Goal: Transaction & Acquisition: Purchase product/service

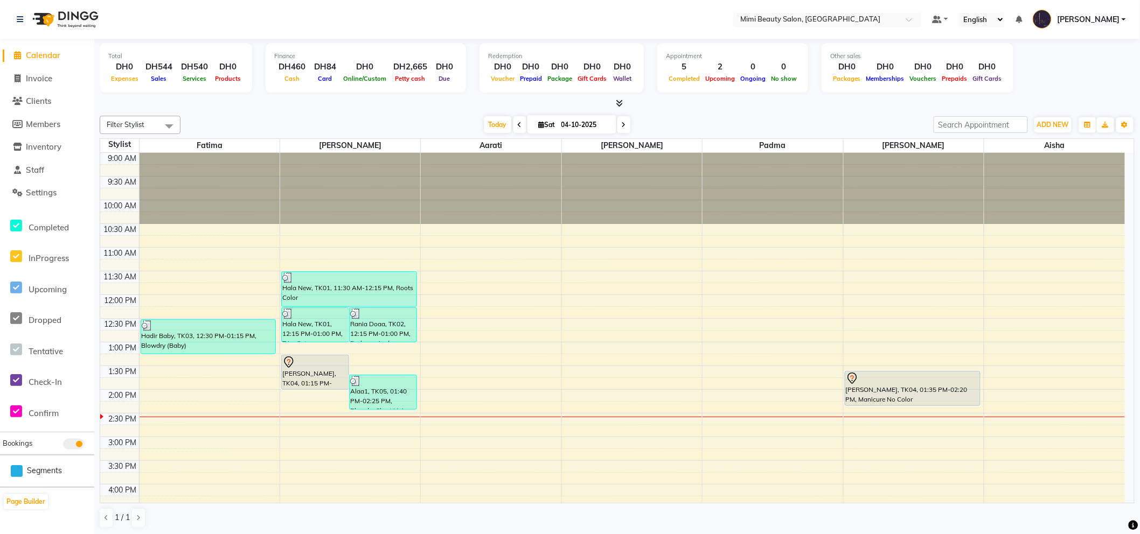
click at [221, 20] on nav "Select Location × Mimi Beauty Salon, Khalidiya Default Panel My Panel English E…" at bounding box center [570, 19] width 1140 height 39
click at [87, 82] on link "Invoice" at bounding box center [47, 79] width 89 height 12
select select "6756"
select select "service"
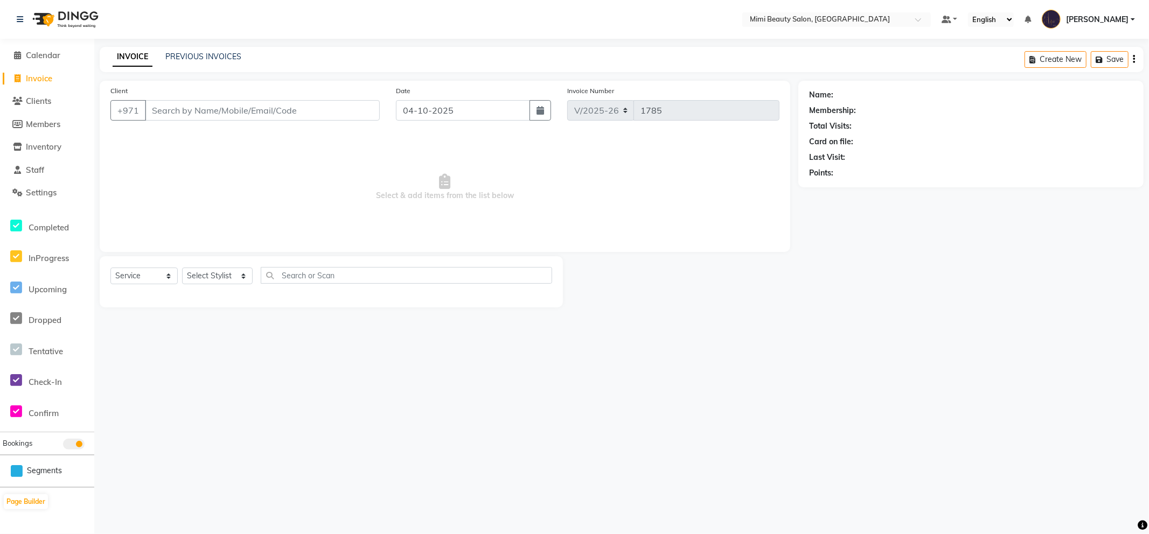
click at [145, 25] on nav "Select Location × Mimi Beauty Salon, Khalidiya Default Panel My Panel English E…" at bounding box center [574, 19] width 1149 height 39
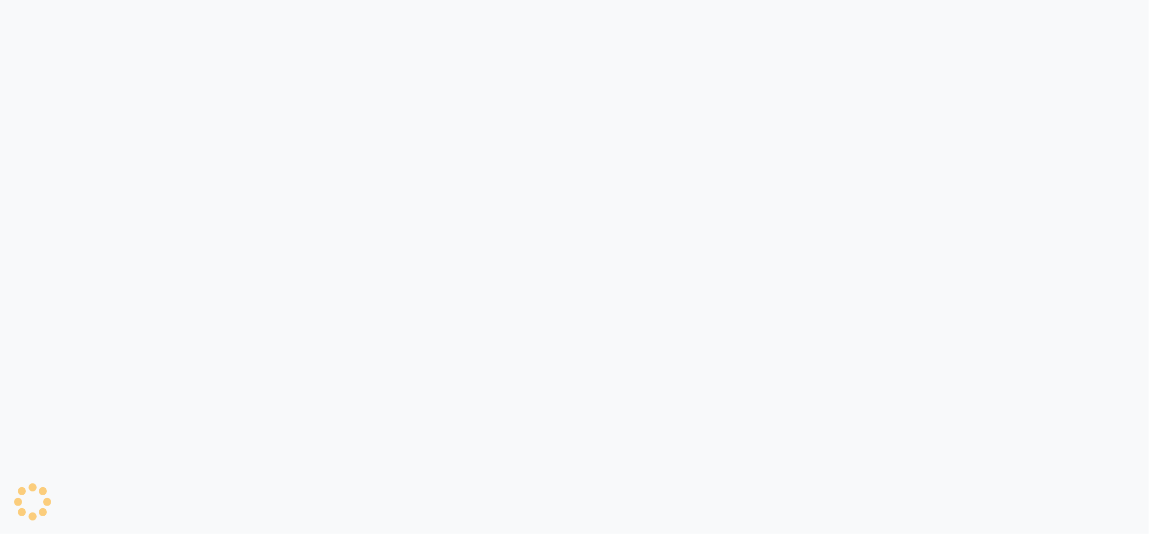
select select "service"
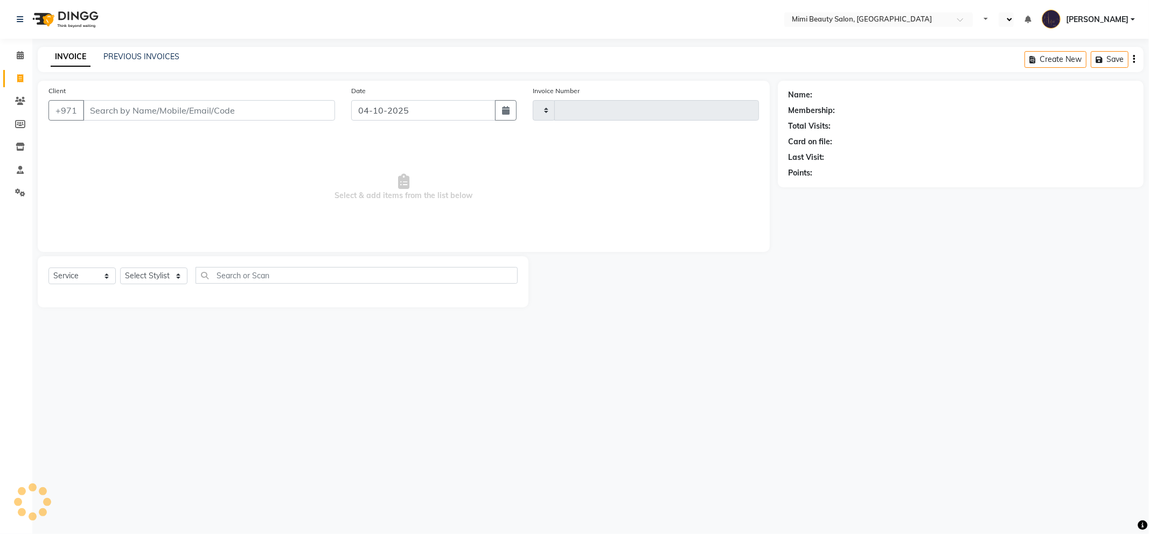
type input "1785"
select select "en"
select select "6756"
click at [12, 55] on span at bounding box center [20, 56] width 19 height 12
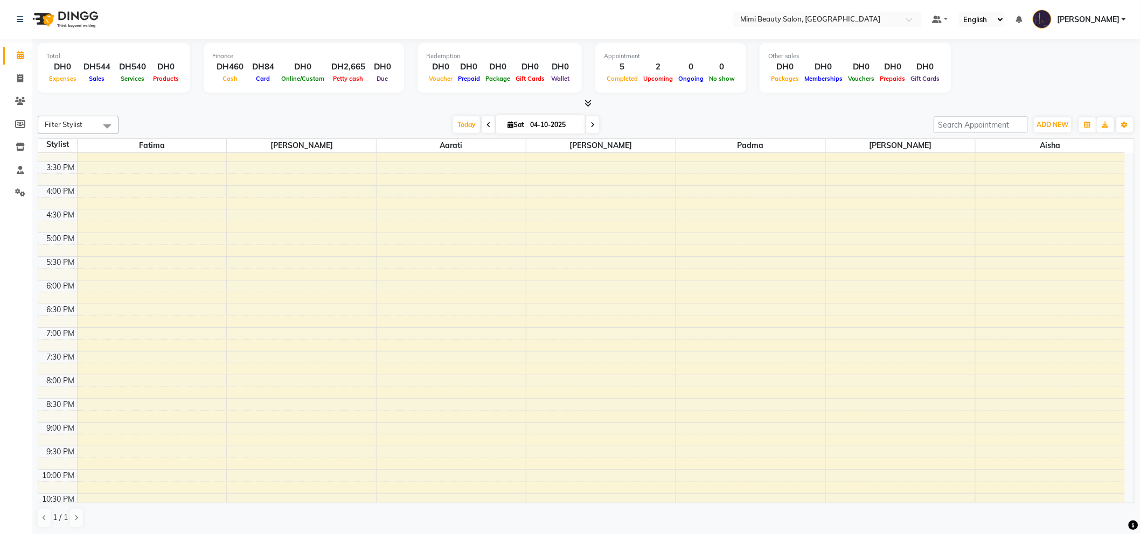
scroll to position [368, 0]
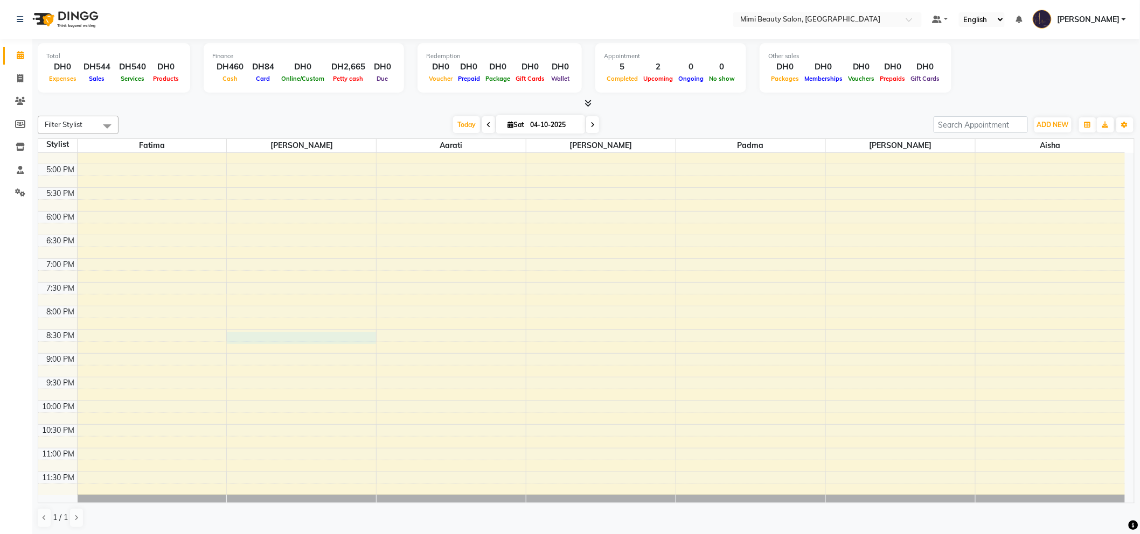
click at [245, 342] on div "9:00 AM 9:30 AM 10:00 AM 10:30 AM 11:00 AM 11:30 AM 12:00 PM 12:30 PM 1:00 PM 1…" at bounding box center [581, 140] width 1086 height 710
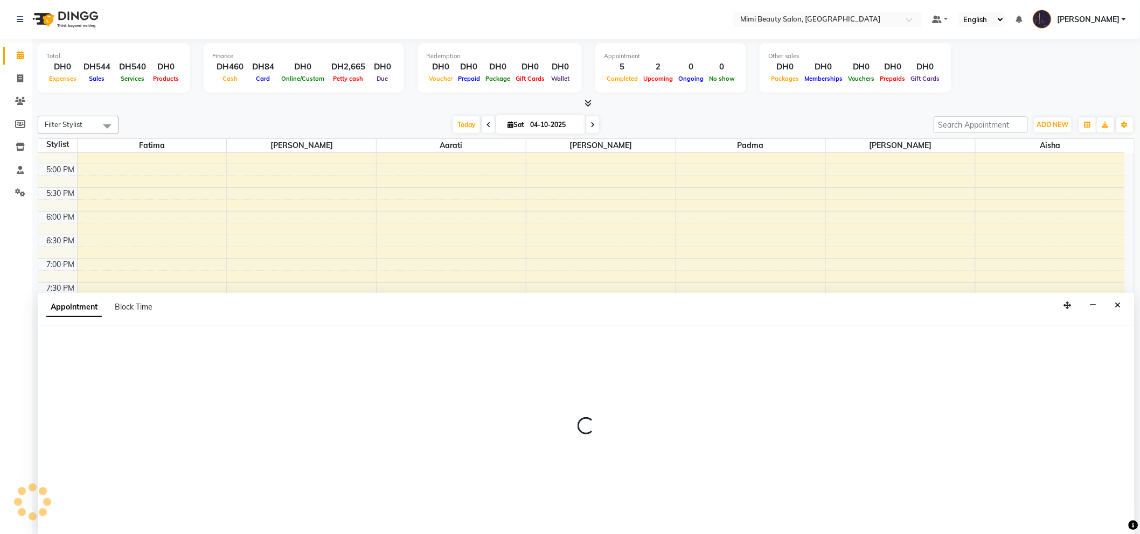
scroll to position [1, 0]
select select "52700"
select select "tentative"
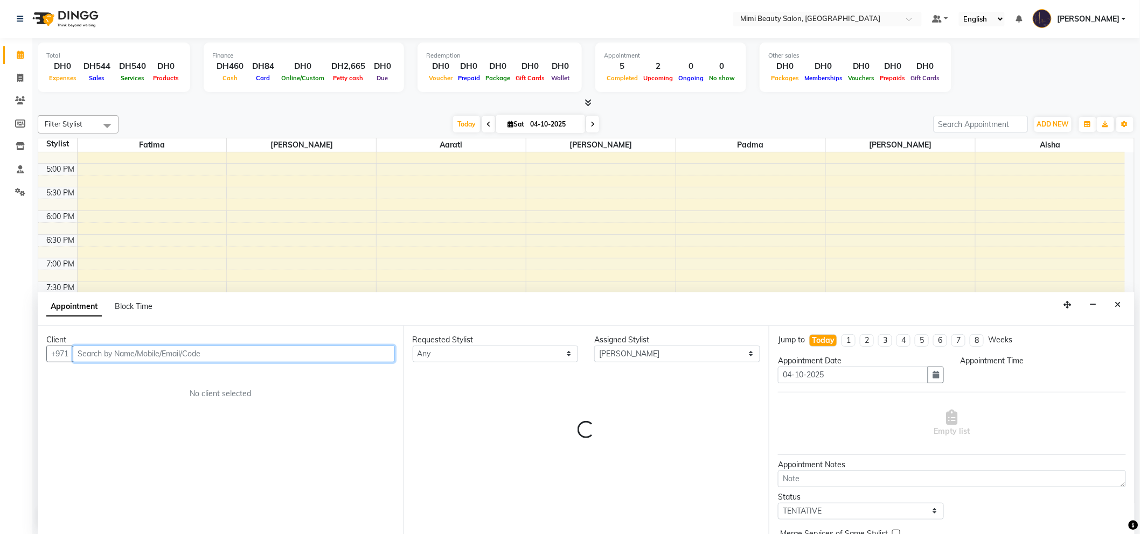
select select "1230"
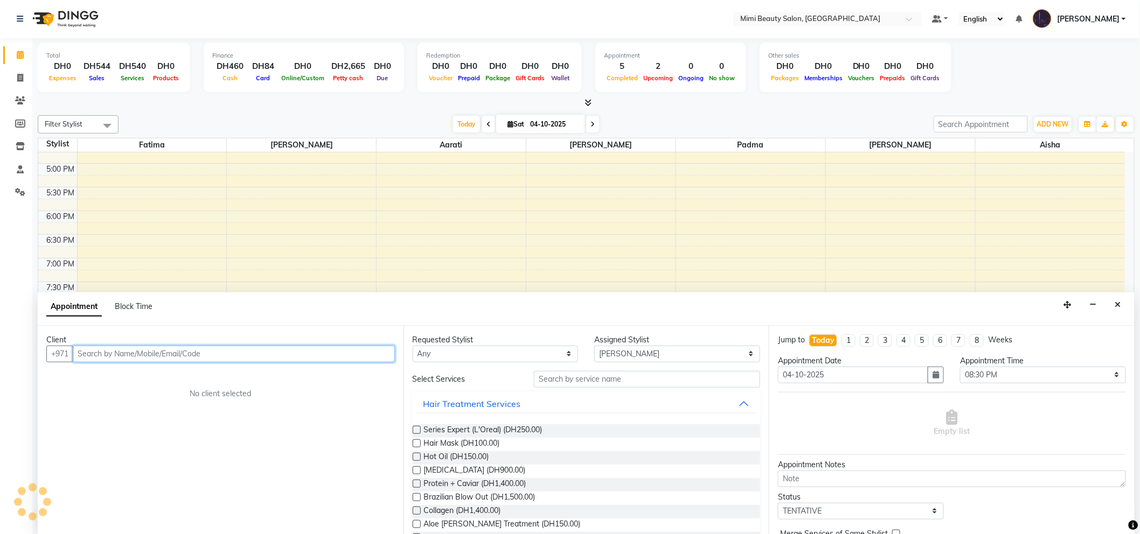
click at [138, 358] on input "text" at bounding box center [234, 354] width 322 height 17
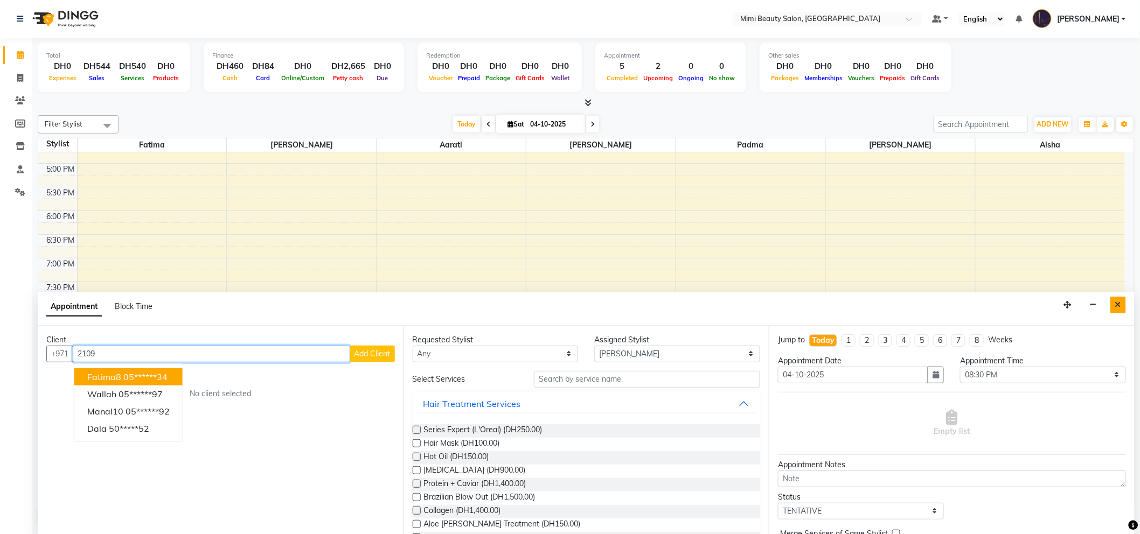
type input "2109"
click at [1120, 308] on icon "Close" at bounding box center [1118, 305] width 6 height 8
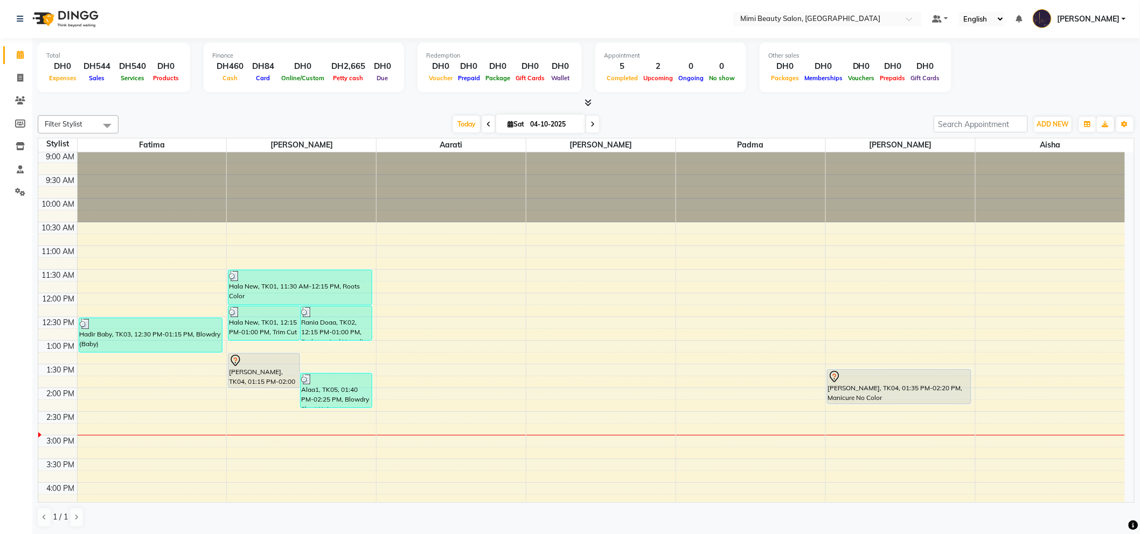
scroll to position [0, 0]
click at [273, 372] on div "[PERSON_NAME], TK04, 01:15 PM-02:00 PM, Roots Color" at bounding box center [263, 372] width 71 height 34
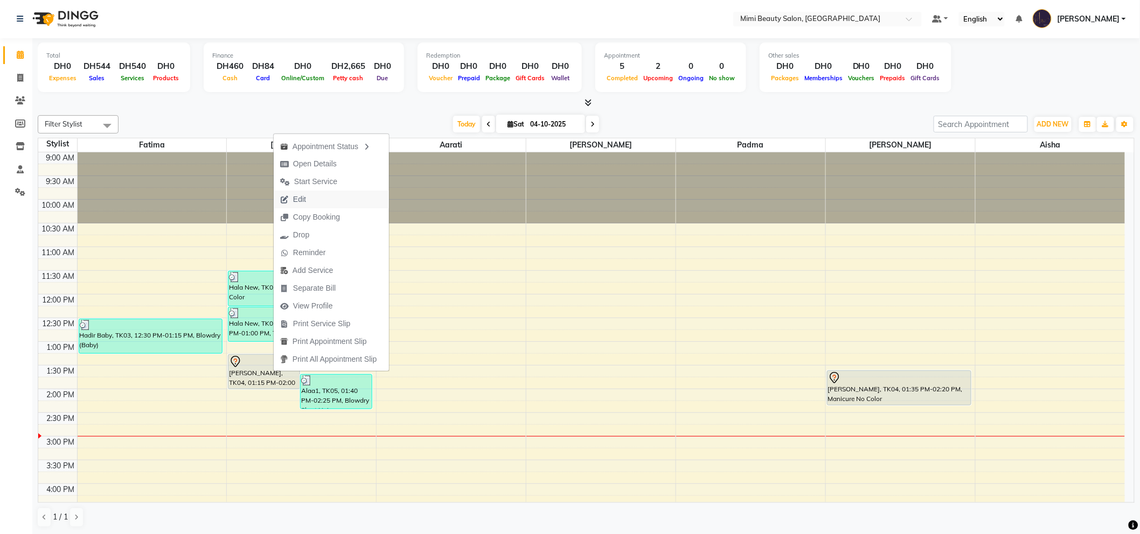
click at [332, 200] on button "Edit" at bounding box center [331, 200] width 115 height 18
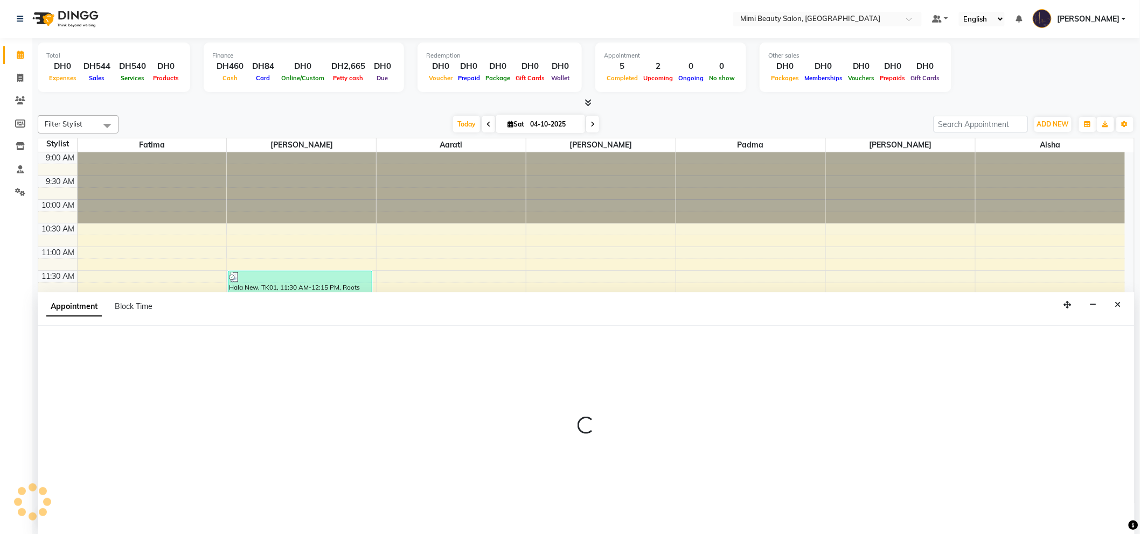
select select "tentative"
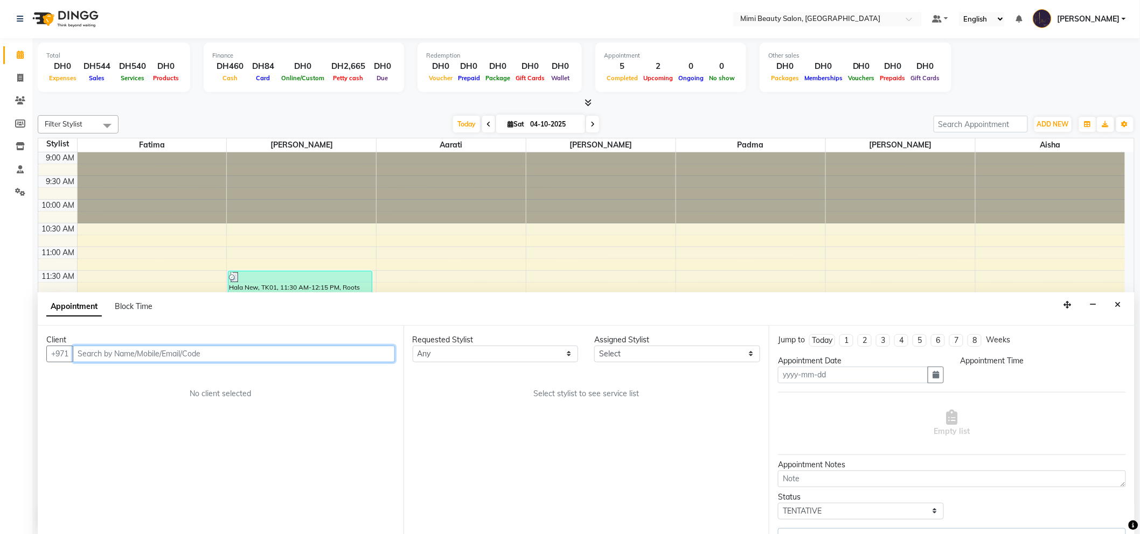
type input "04-10-2025"
select select "795"
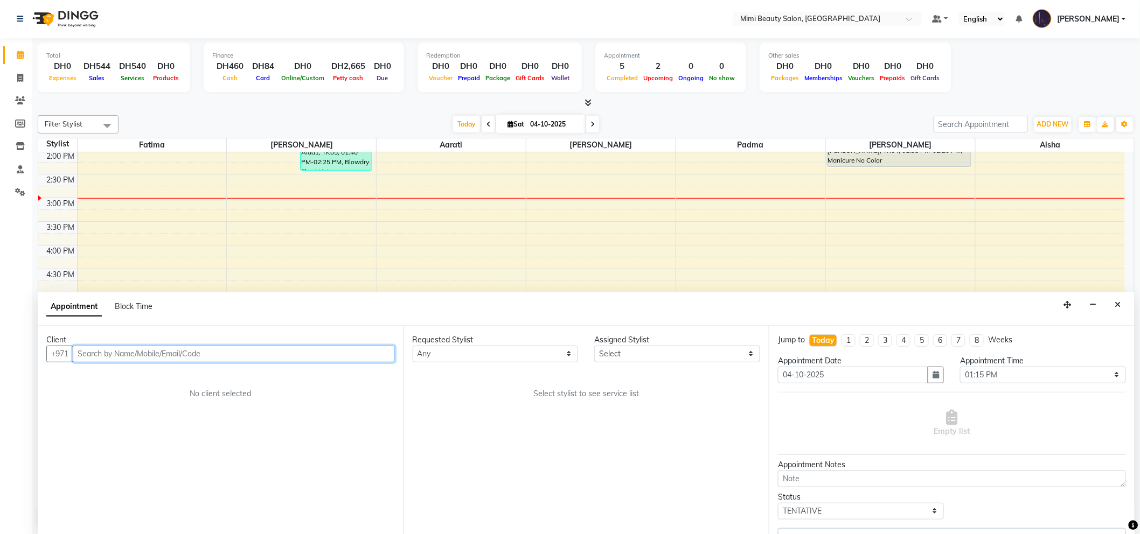
select select "68417"
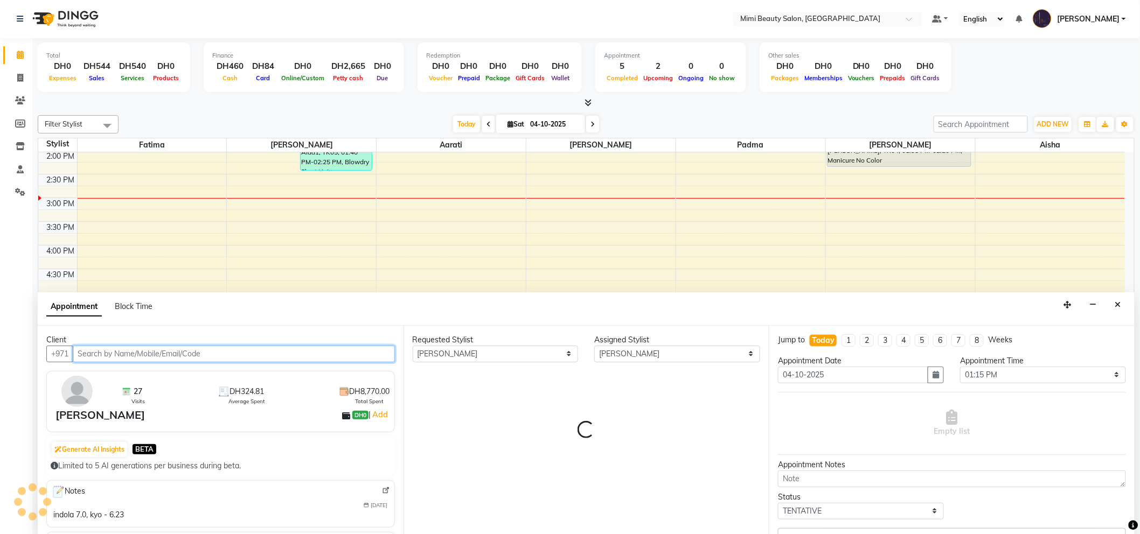
select select "3351"
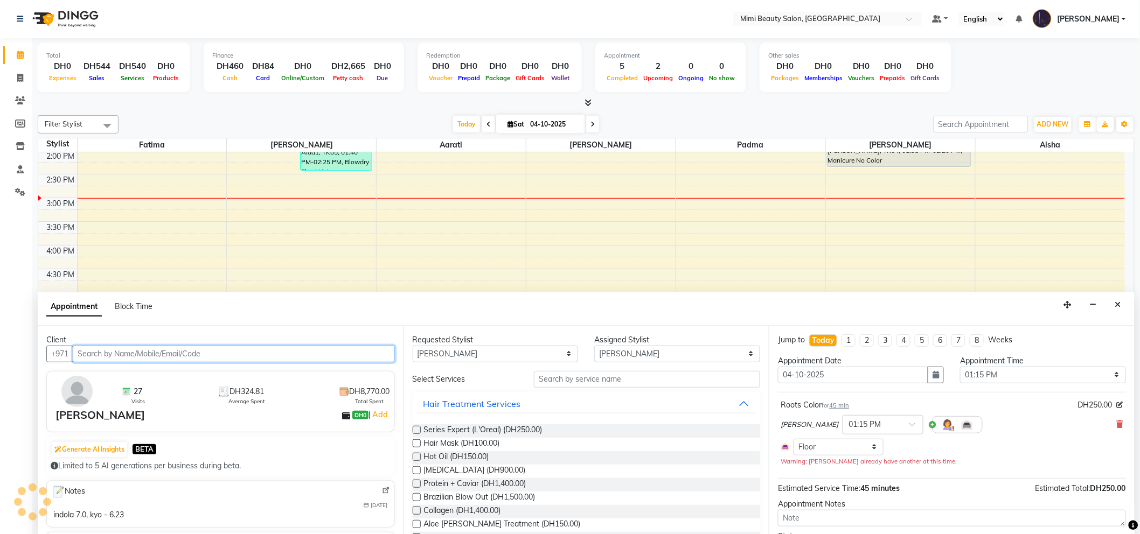
select select "3351"
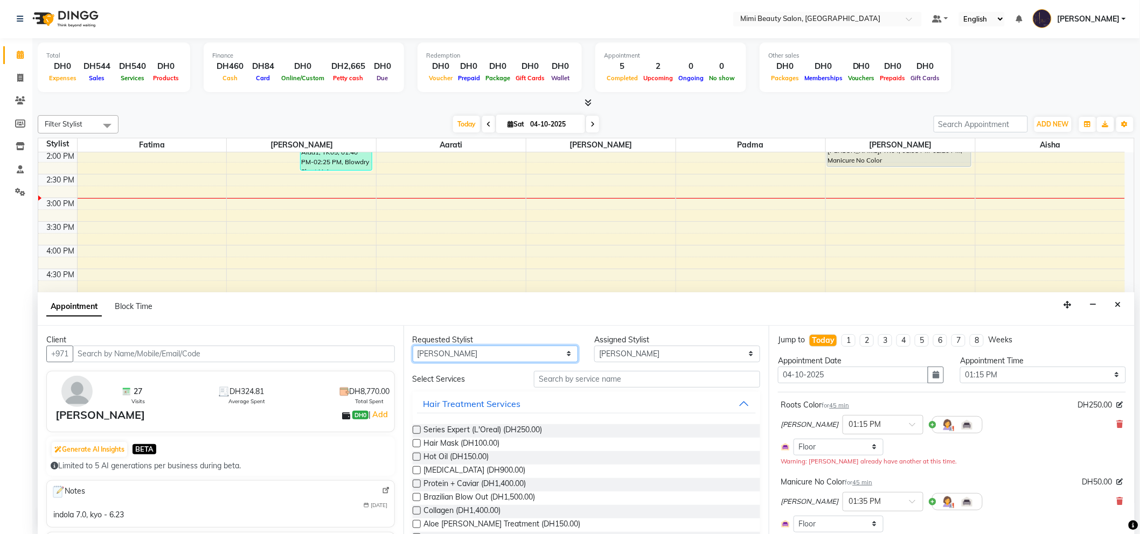
click at [493, 354] on select "Any [PERSON_NAME] [PERSON_NAME] [PERSON_NAME] [PERSON_NAME] Padma" at bounding box center [496, 354] width 166 height 17
select select "52700"
click at [413, 346] on select "Any [PERSON_NAME] [PERSON_NAME] [PERSON_NAME] [PERSON_NAME] Padma" at bounding box center [496, 354] width 166 height 17
select select "52700"
click at [559, 380] on input "text" at bounding box center [647, 379] width 226 height 17
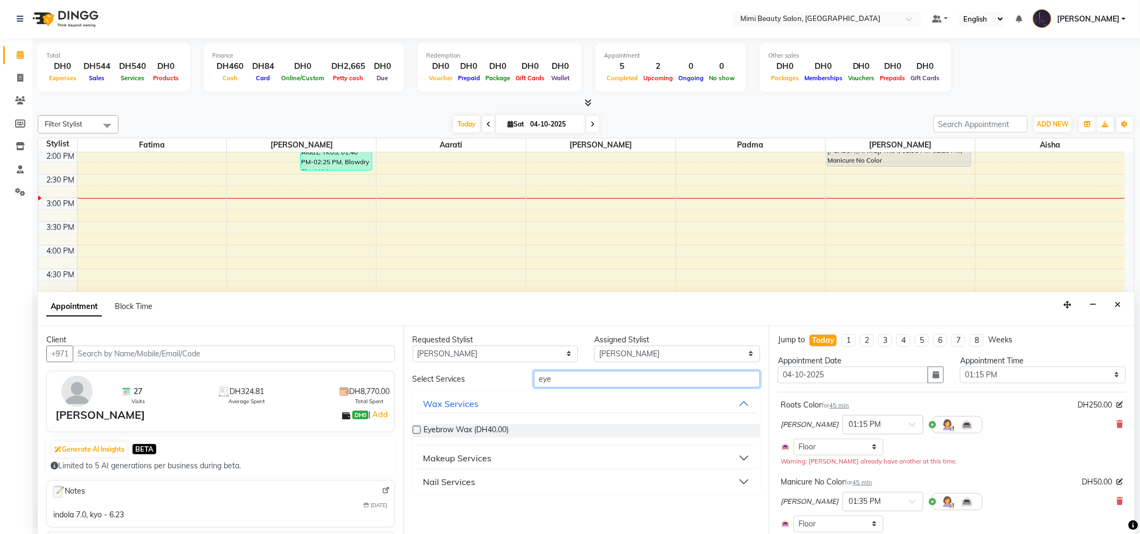
type input "eye"
click at [442, 455] on div "Makeup Services" at bounding box center [457, 458] width 68 height 13
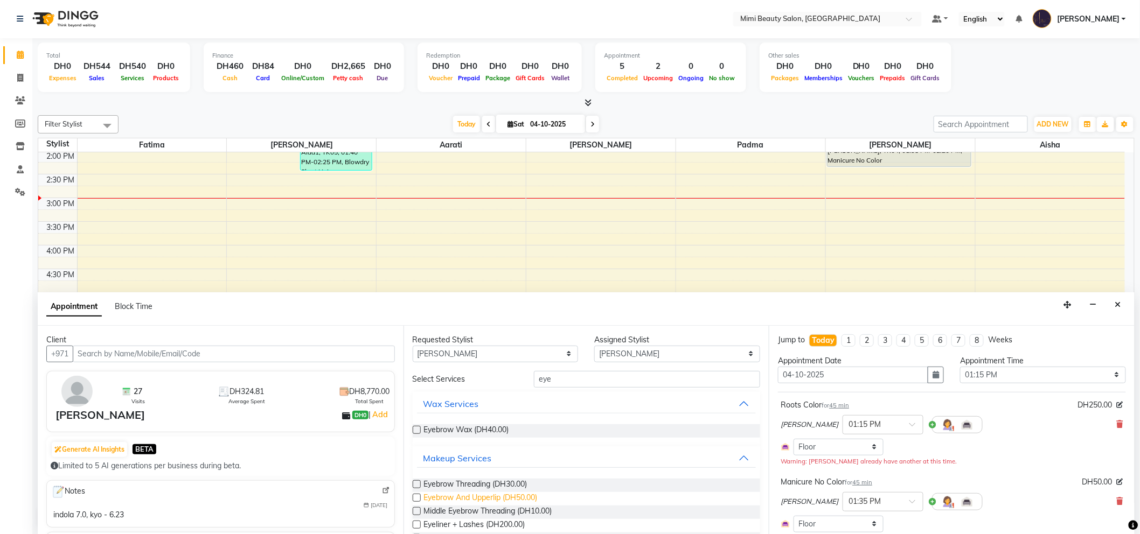
click at [456, 502] on span "Eyebrow And Upperlip (DH50.00)" at bounding box center [481, 498] width 114 height 13
checkbox input "false"
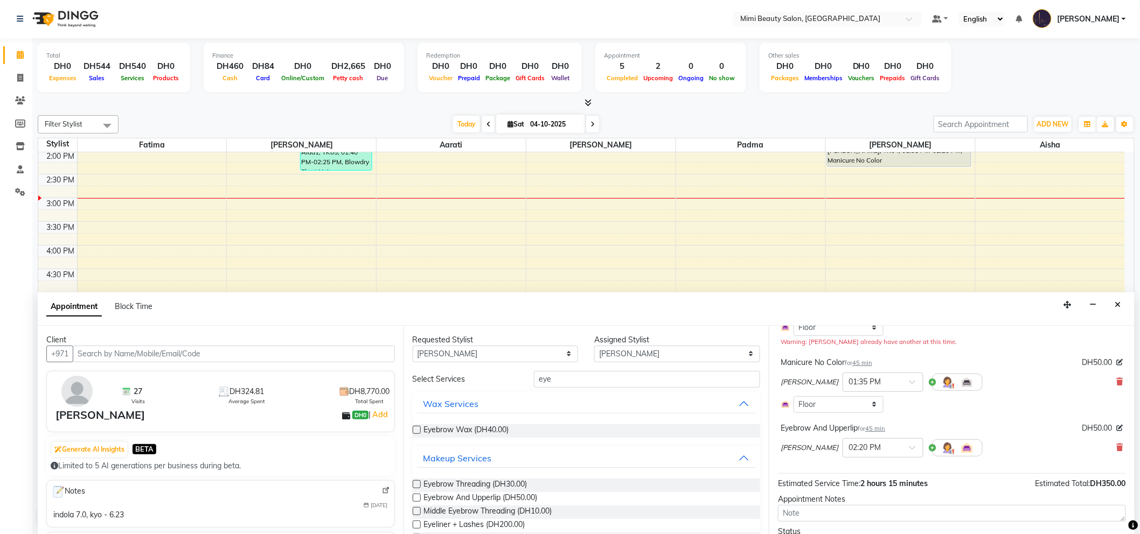
scroll to position [175, 0]
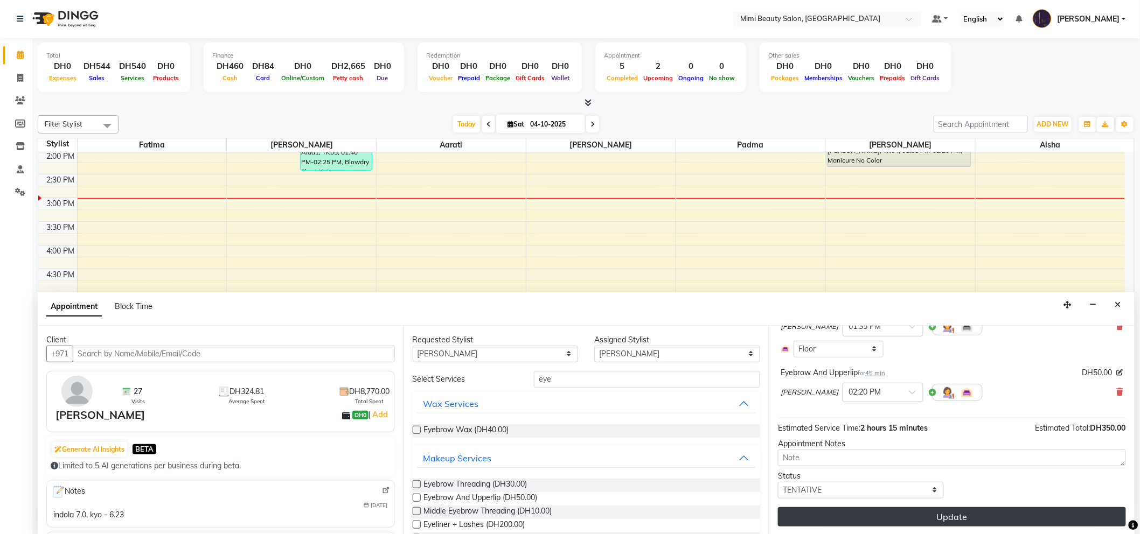
click at [885, 519] on button "Update" at bounding box center [952, 516] width 348 height 19
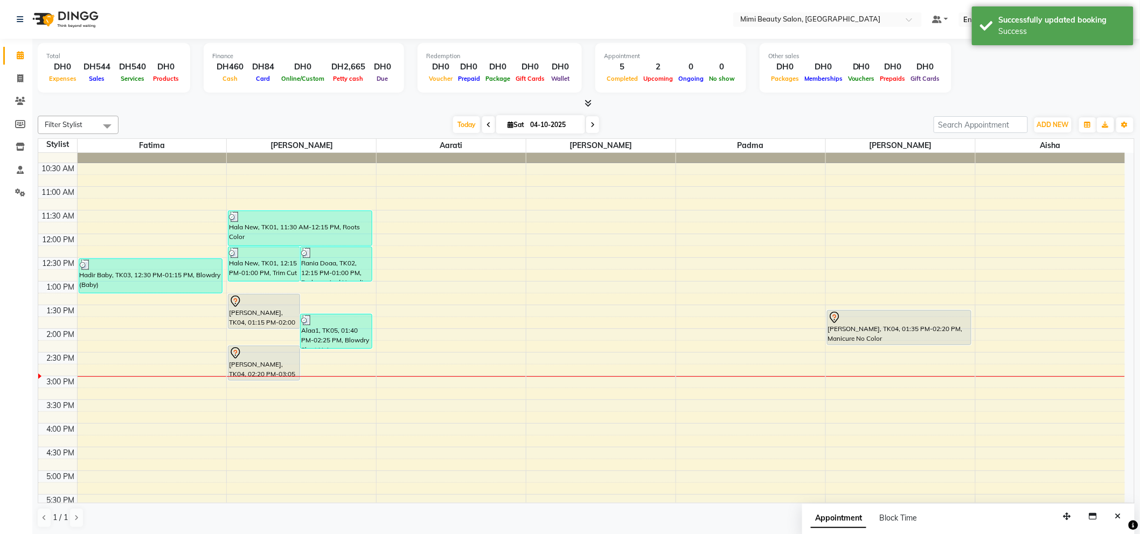
scroll to position [59, 0]
click at [269, 305] on div at bounding box center [264, 303] width 70 height 13
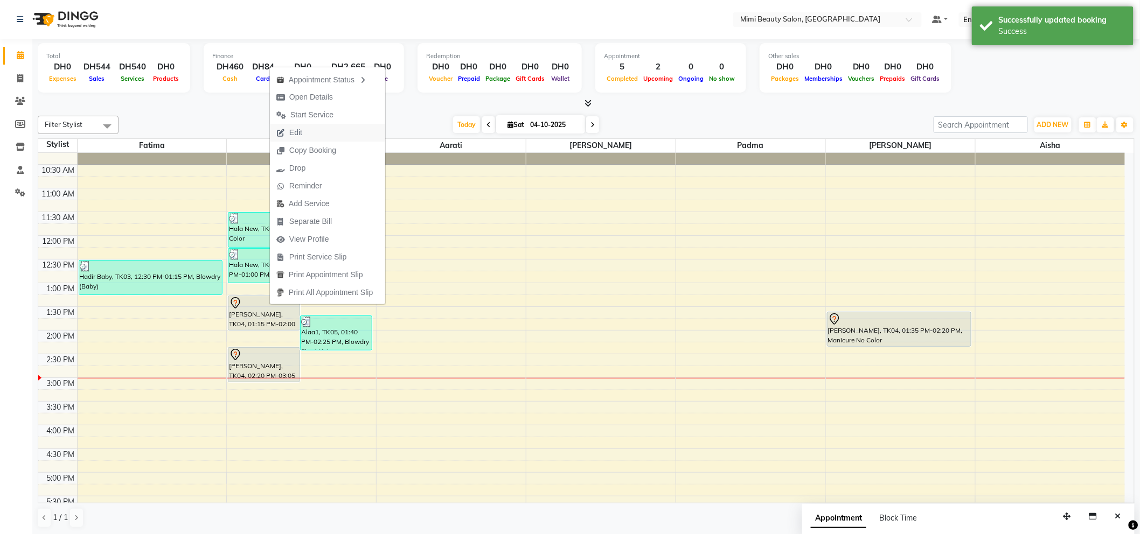
click at [291, 131] on span "Edit" at bounding box center [295, 132] width 13 height 11
select select "tentative"
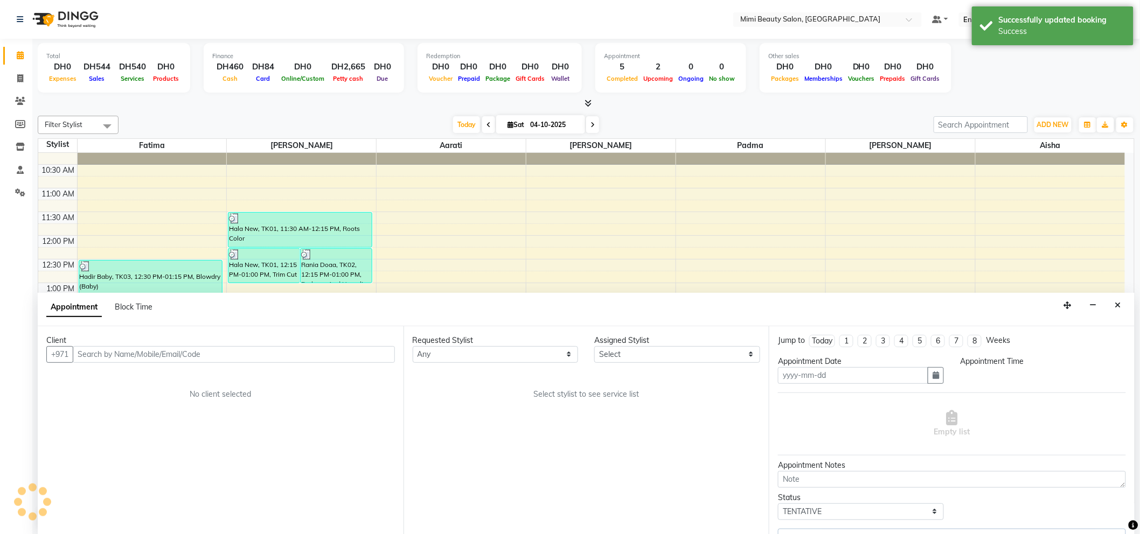
scroll to position [1, 0]
type input "04-10-2025"
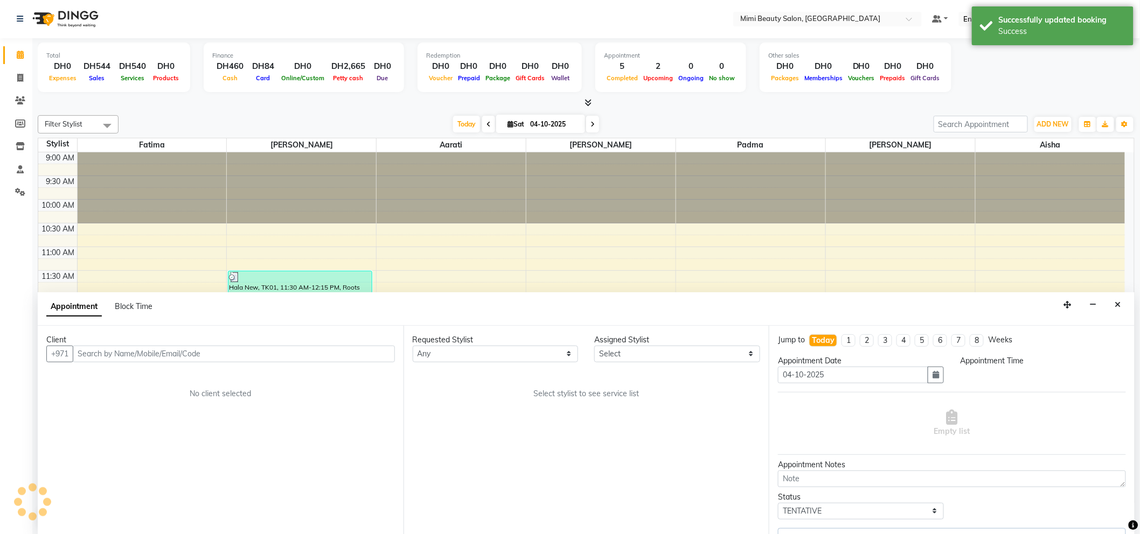
select select "795"
select select "52700"
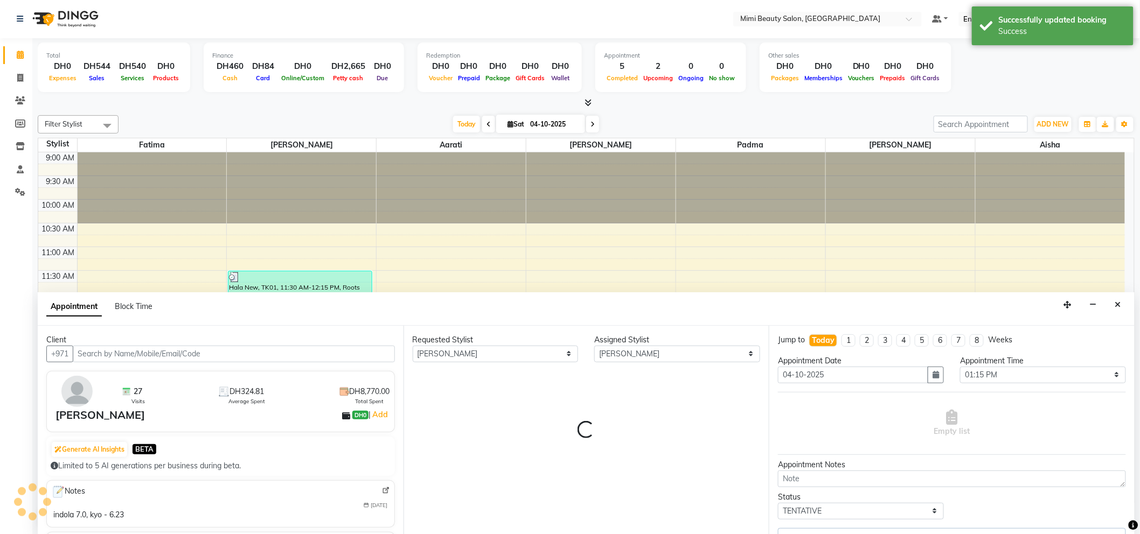
scroll to position [239, 0]
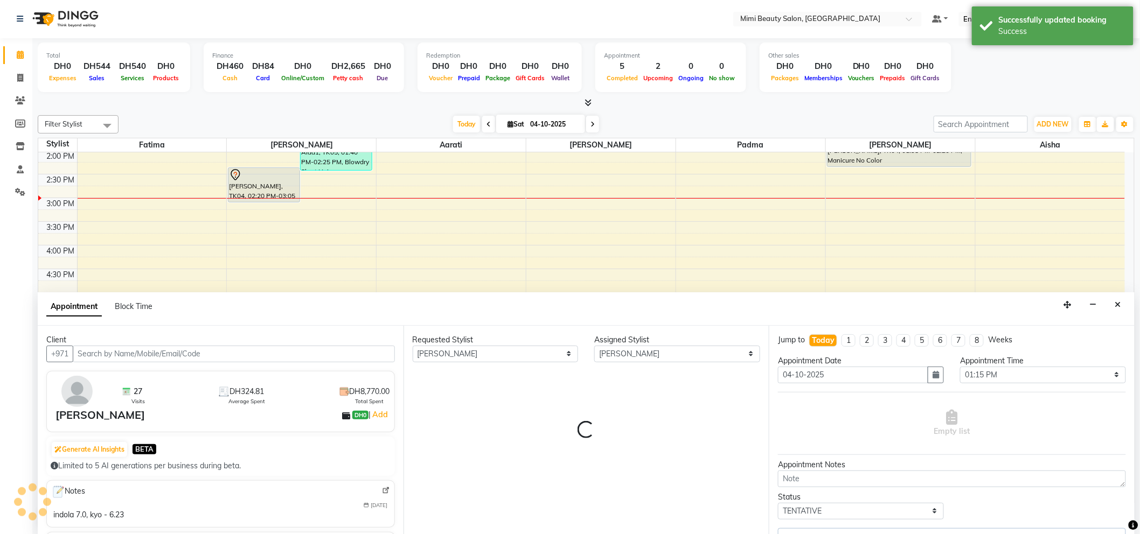
select select "3351"
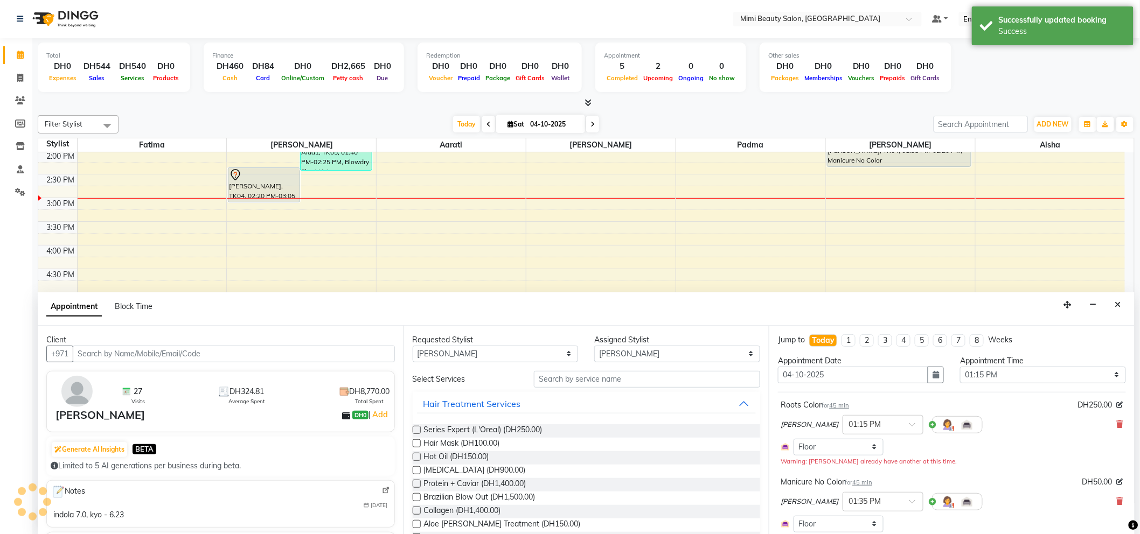
select select "3351"
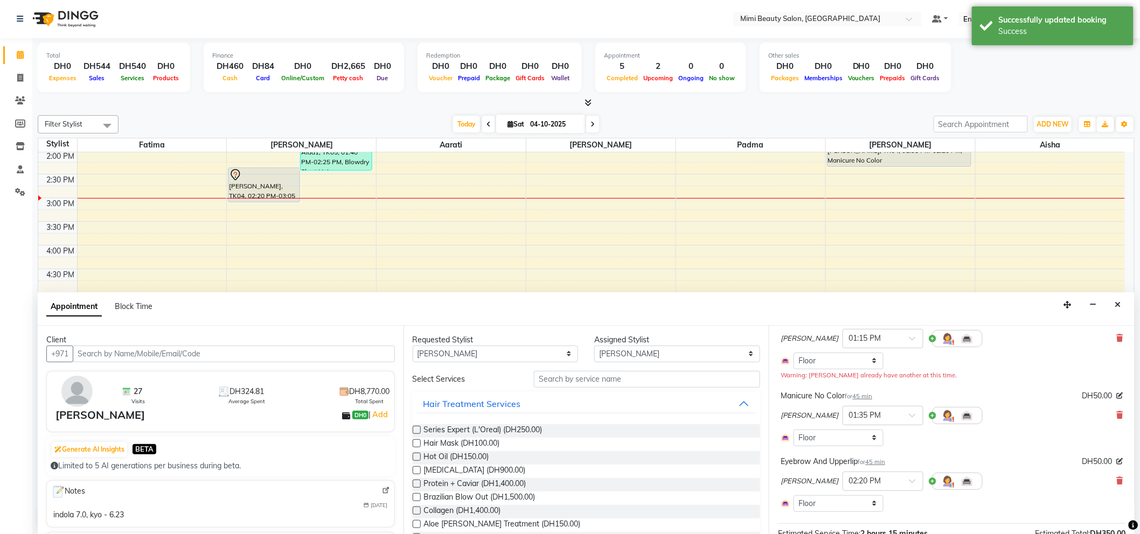
scroll to position [60, 0]
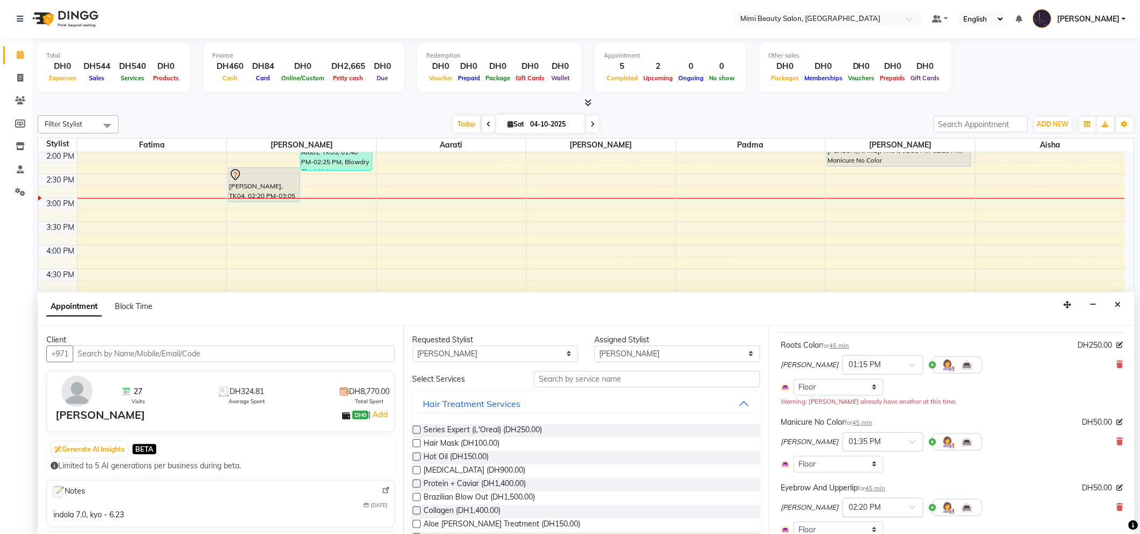
click at [864, 508] on div at bounding box center [883, 506] width 80 height 11
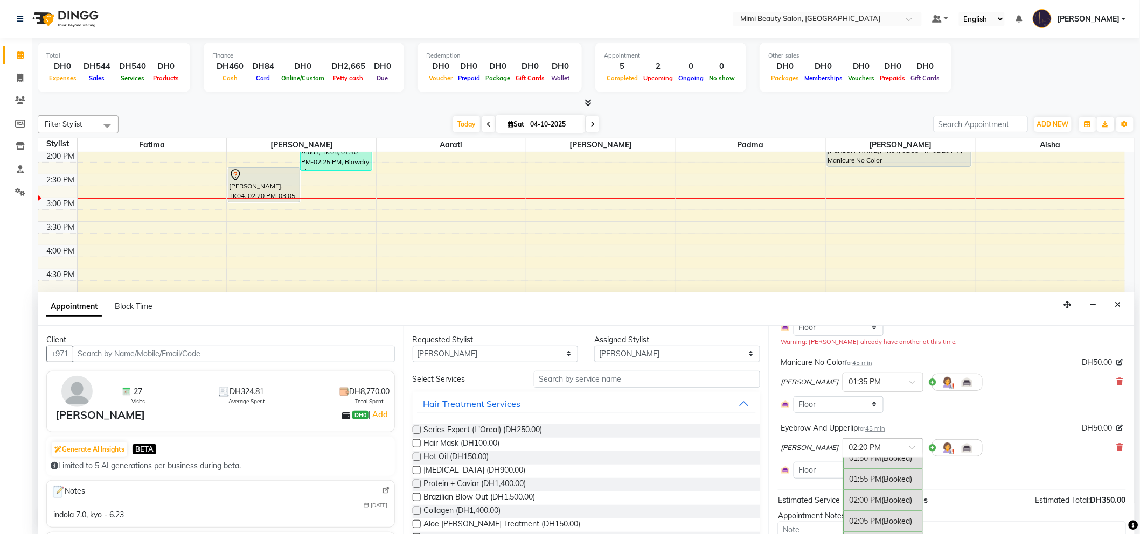
scroll to position [954, 0]
click at [881, 500] on span "(Booked)" at bounding box center [896, 501] width 31 height 10
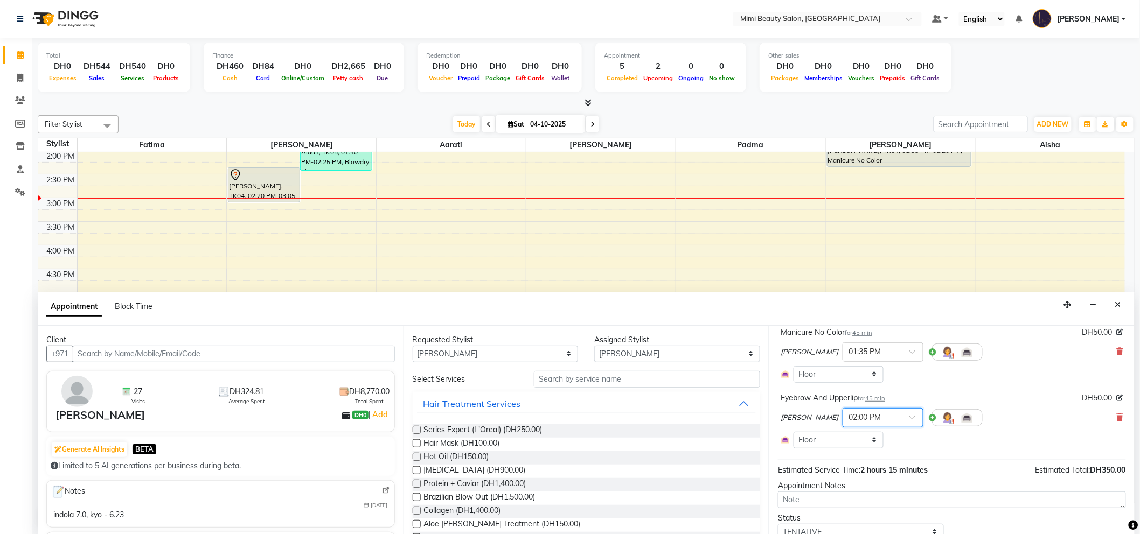
scroll to position [192, 0]
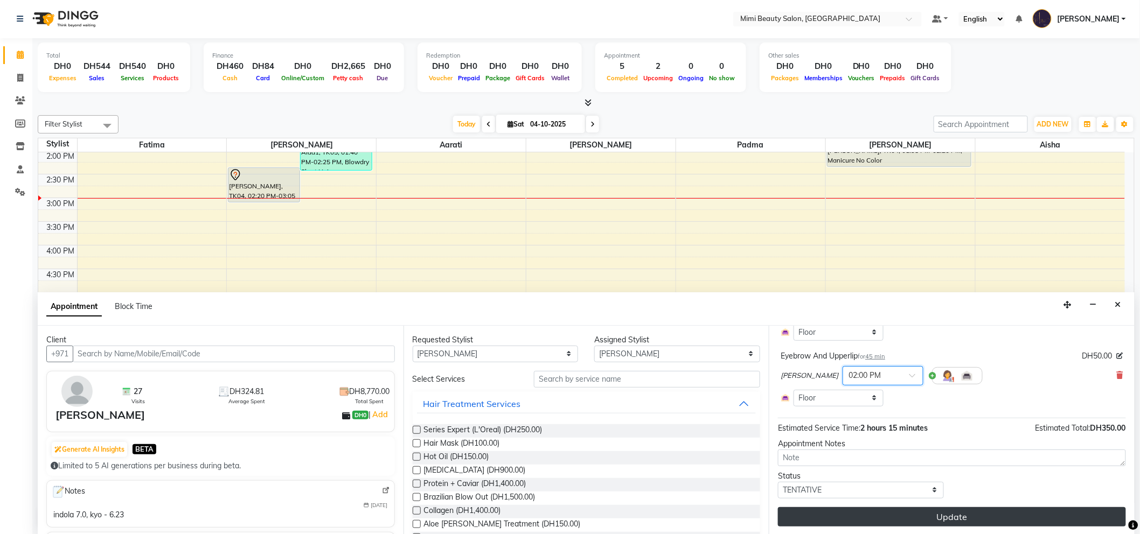
click at [968, 517] on button "Update" at bounding box center [952, 516] width 348 height 19
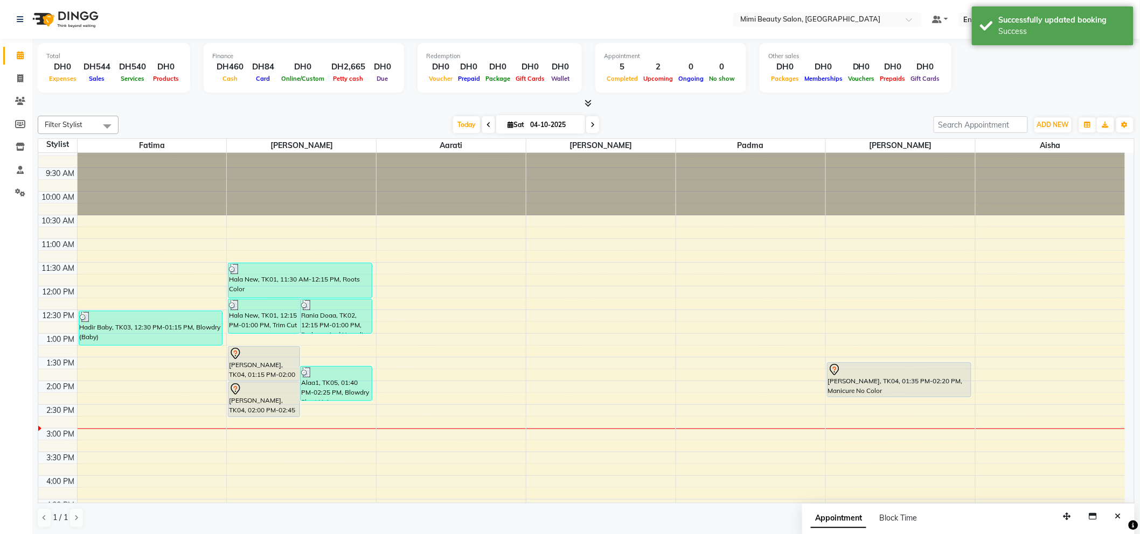
scroll to position [0, 0]
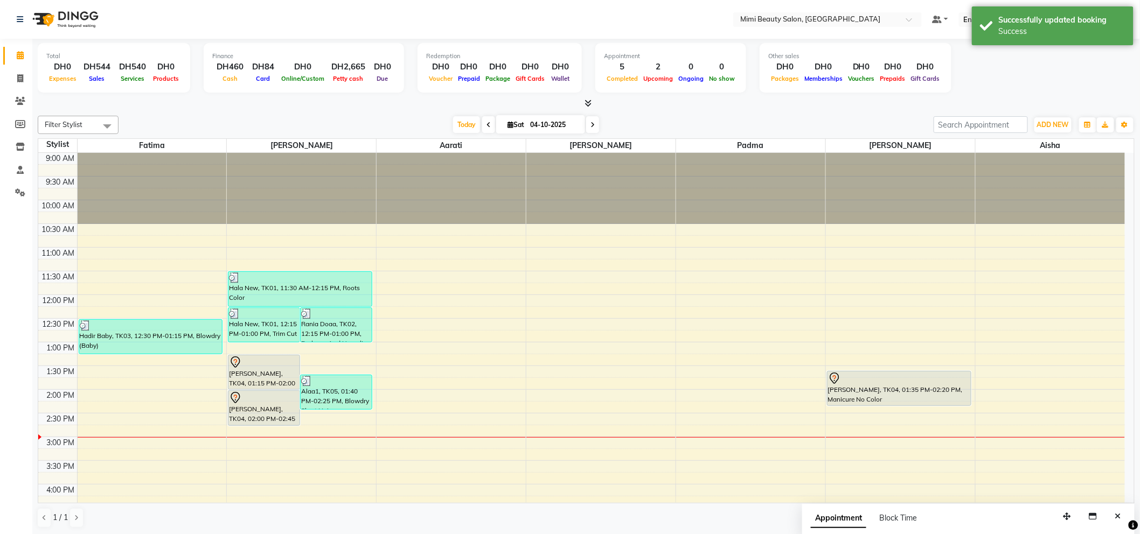
click at [256, 369] on div "[PERSON_NAME], TK04, 01:15 PM-02:00 PM, Roots Color" at bounding box center [263, 372] width 71 height 34
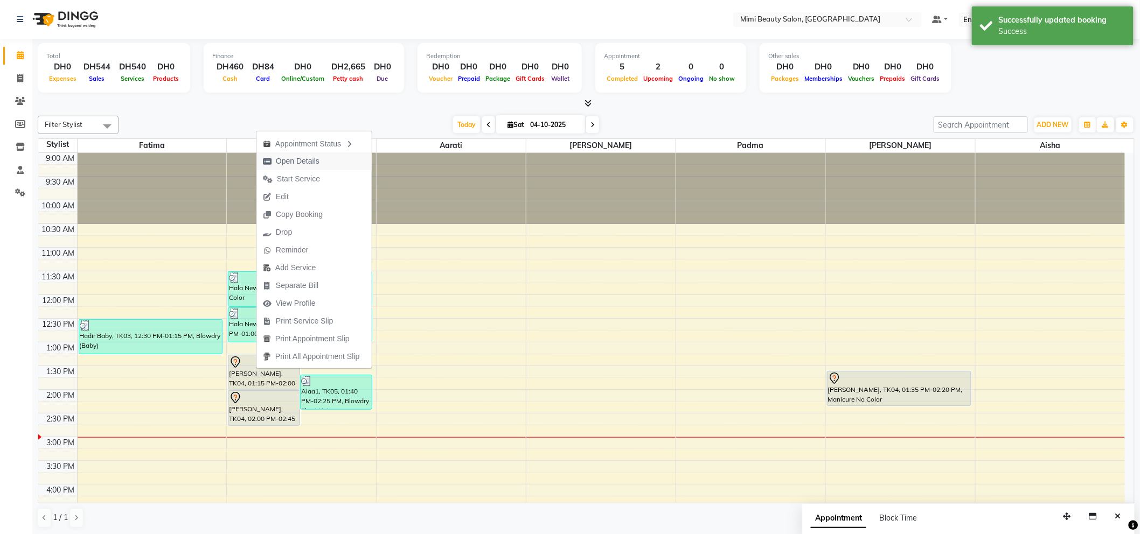
click at [308, 160] on span "Open Details" at bounding box center [298, 161] width 44 height 11
select select "7"
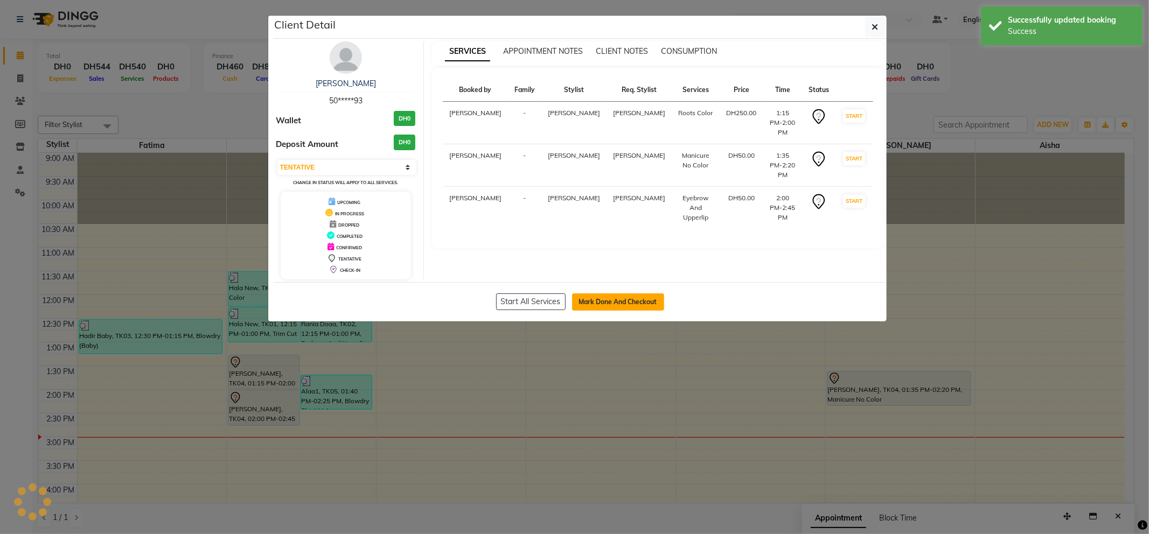
click at [650, 299] on button "Mark Done And Checkout" at bounding box center [618, 302] width 92 height 17
select select "service"
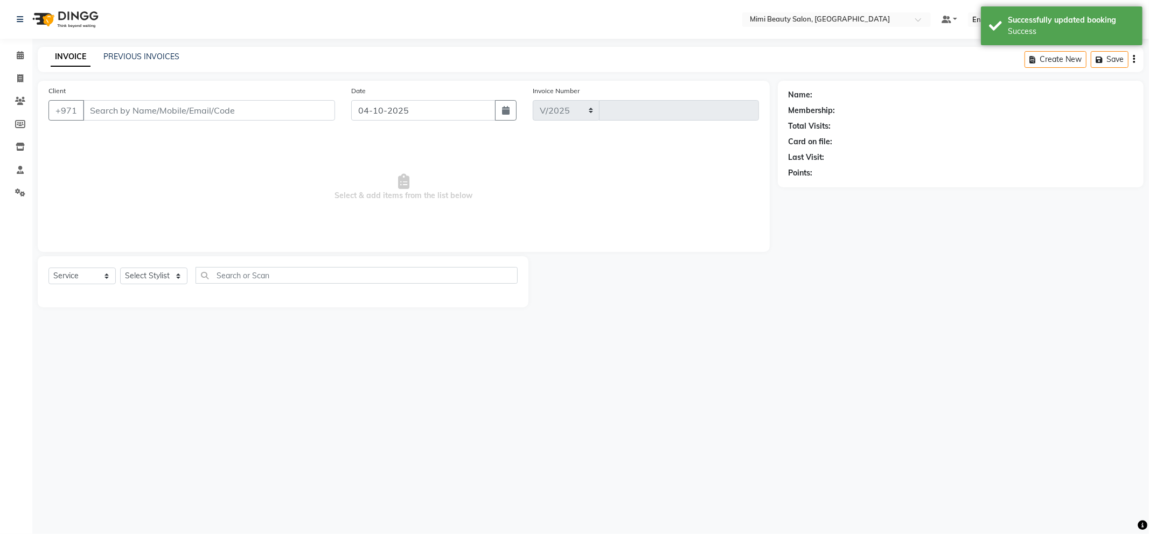
select select "6756"
type input "1785"
type input "50*****93"
select select "52700"
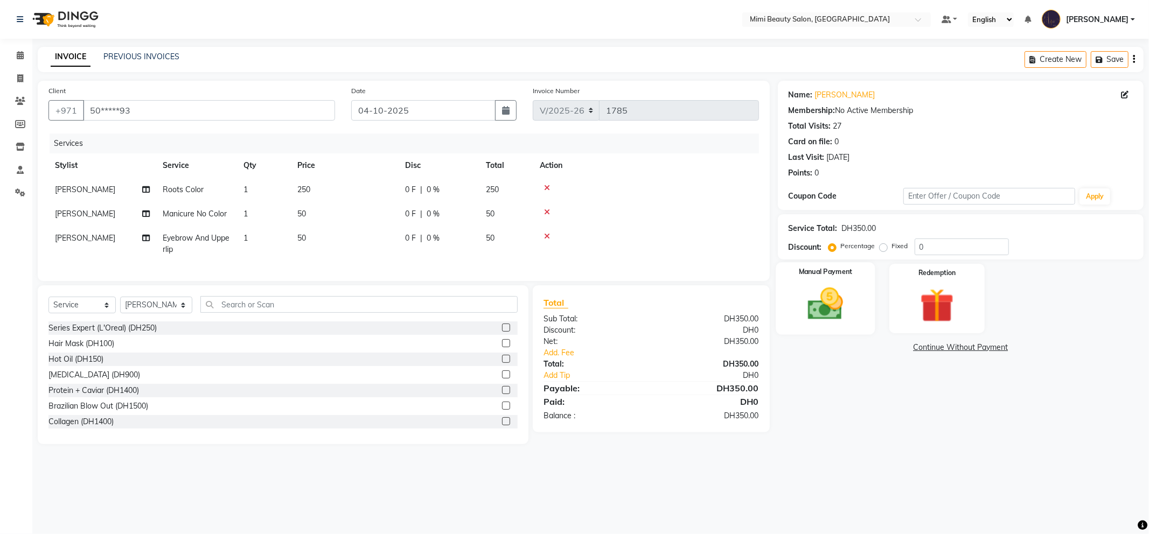
click at [811, 268] on label "Manual Payment" at bounding box center [825, 272] width 54 height 10
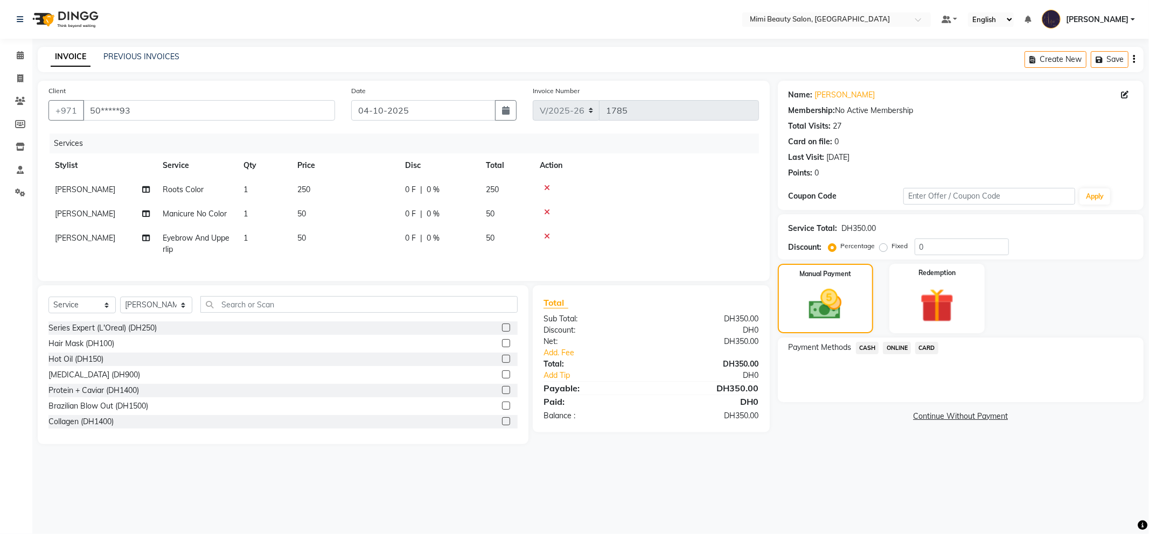
click at [870, 347] on span "CASH" at bounding box center [867, 348] width 23 height 12
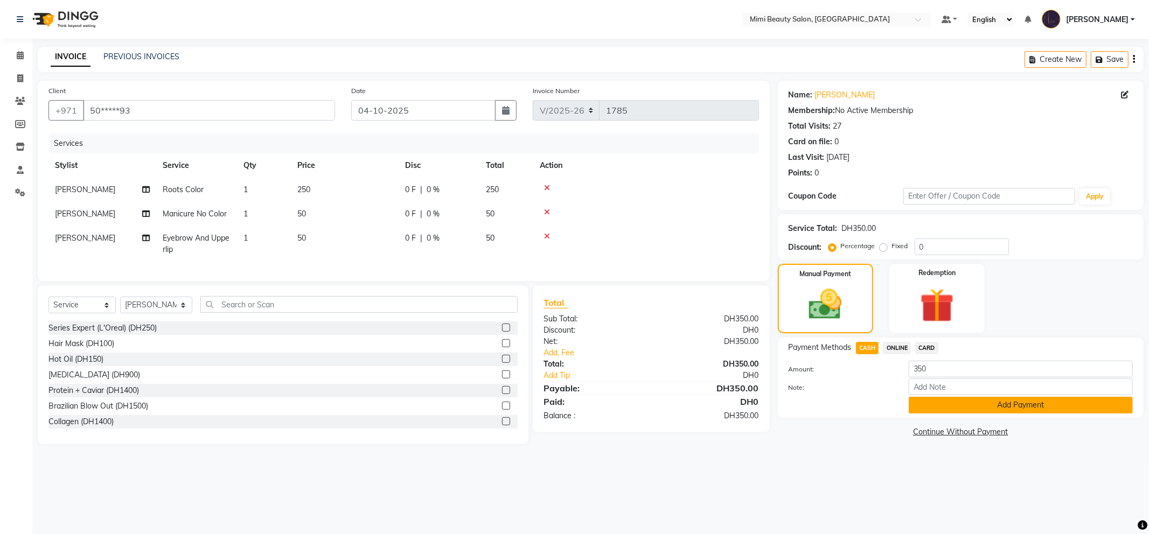
click at [922, 407] on button "Add Payment" at bounding box center [1021, 405] width 224 height 17
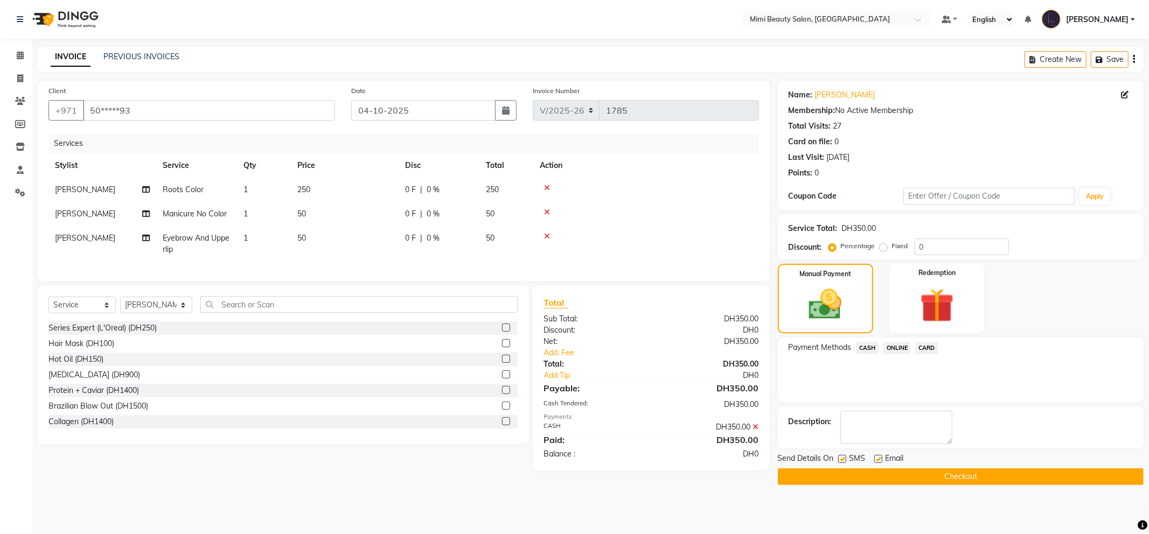
click at [882, 474] on button "Checkout" at bounding box center [961, 477] width 366 height 17
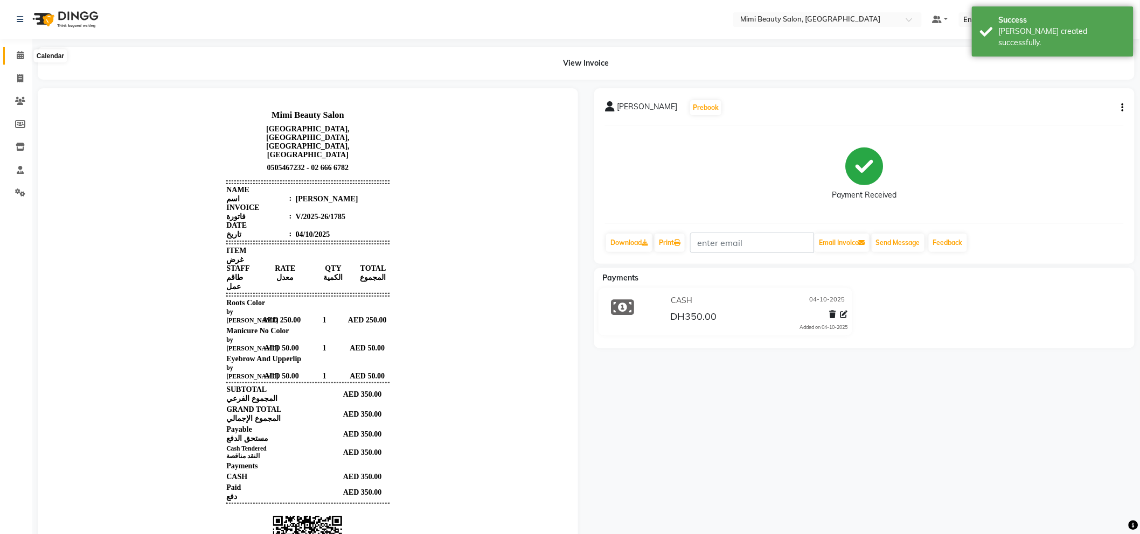
click at [23, 54] on span at bounding box center [20, 56] width 19 height 12
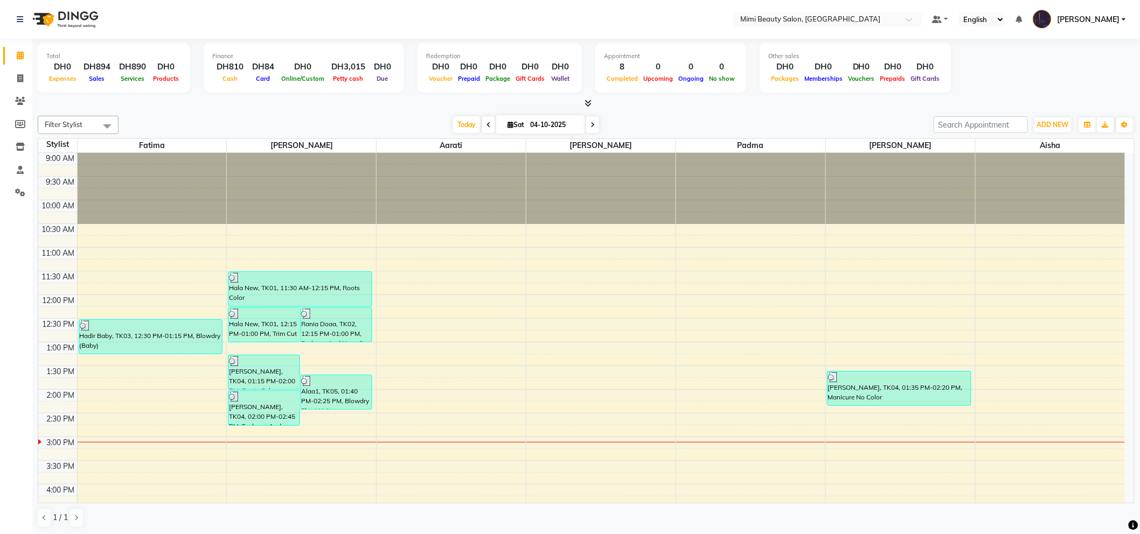
scroll to position [120, 0]
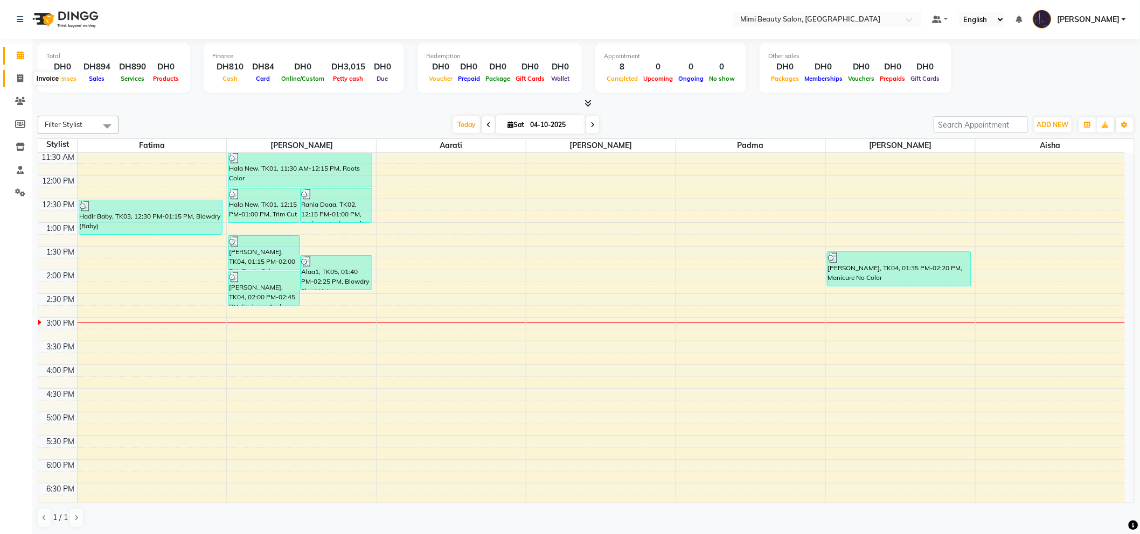
click at [18, 78] on icon at bounding box center [20, 78] width 6 height 8
select select "service"
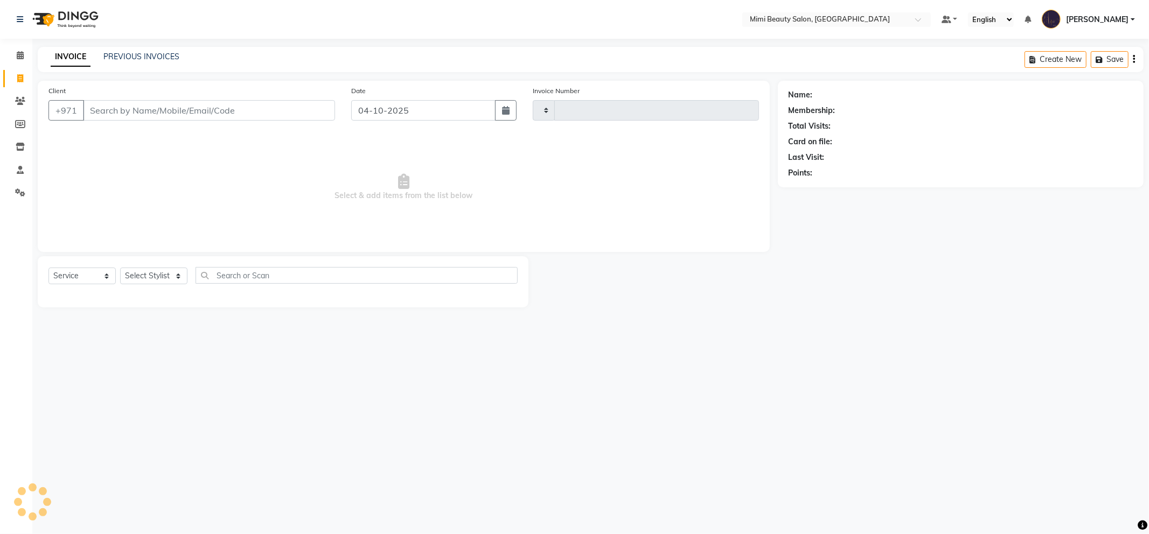
type input "1786"
select select "6756"
click at [167, 53] on link "PREVIOUS INVOICES" at bounding box center [141, 57] width 76 height 10
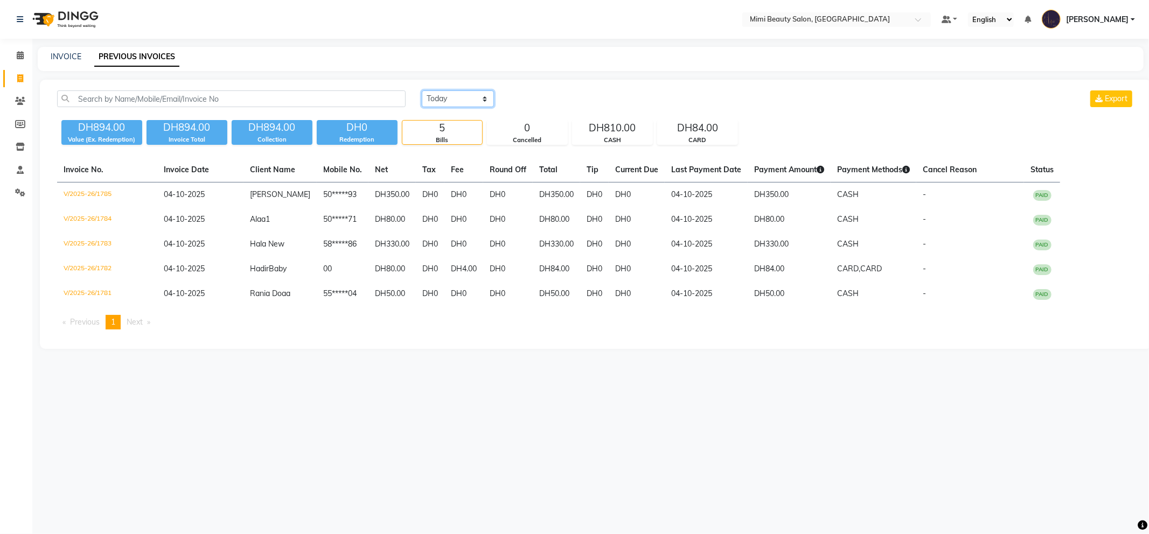
click at [439, 100] on select "[DATE] [DATE] Custom Range" at bounding box center [458, 98] width 72 height 17
select select "range"
click at [422, 90] on select "[DATE] [DATE] Custom Range" at bounding box center [458, 98] width 72 height 17
click at [537, 97] on input "04-10-2025" at bounding box center [545, 99] width 75 height 15
select select "10"
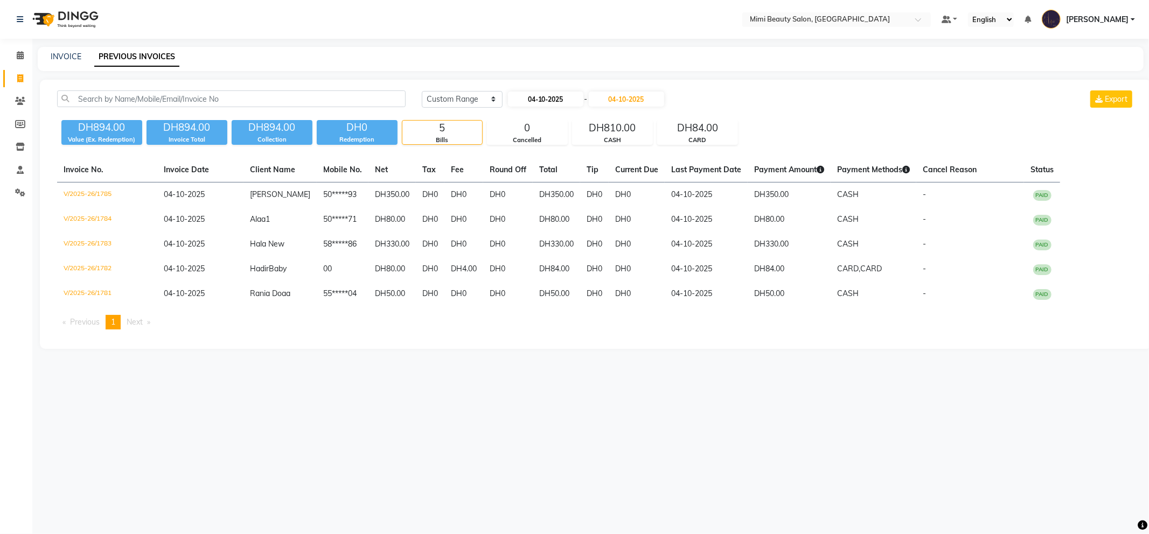
select select "2025"
click at [556, 152] on div "1" at bounding box center [552, 153] width 17 height 17
type input "01-10-2025"
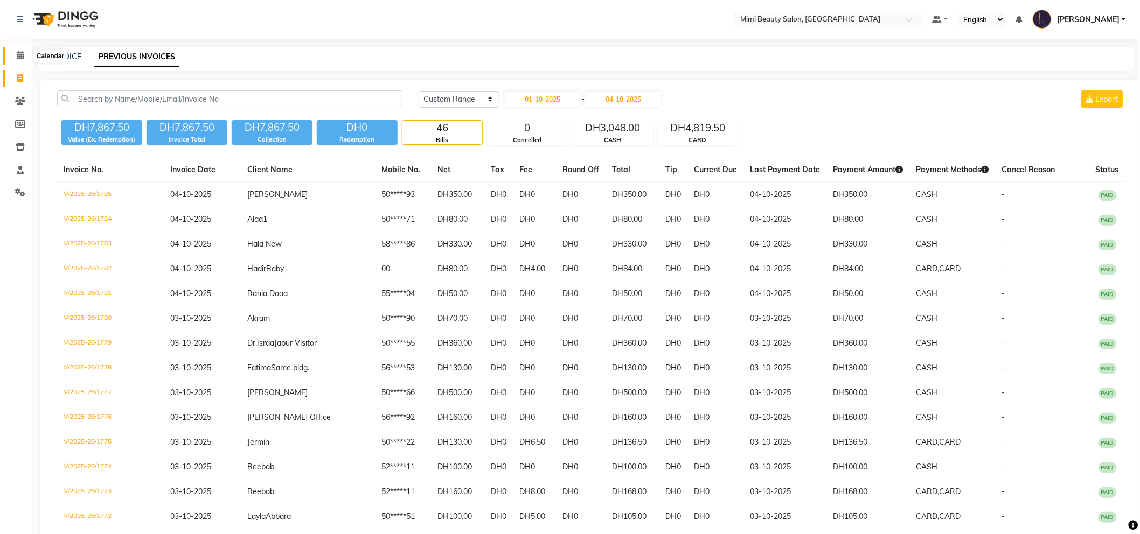
click at [20, 55] on icon at bounding box center [20, 55] width 7 height 8
